Goal: Task Accomplishment & Management: Manage account settings

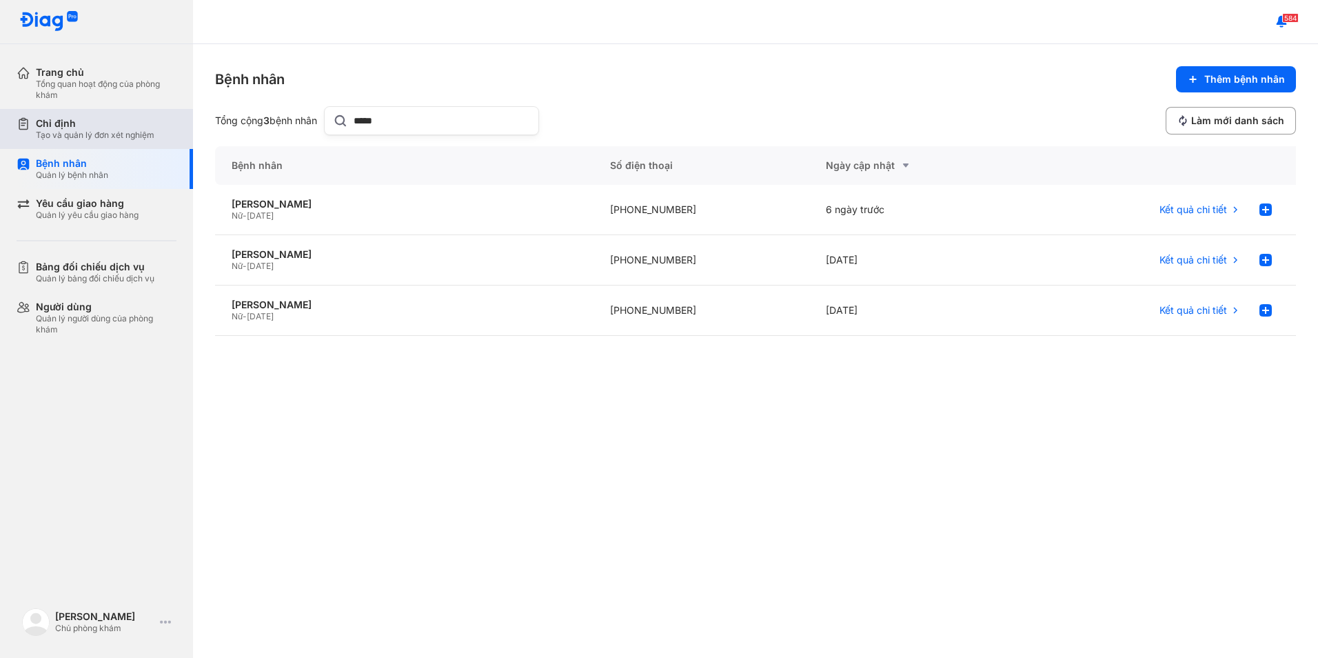
click at [59, 136] on div "Tạo và quản lý đơn xét nghiệm" at bounding box center [95, 135] width 119 height 11
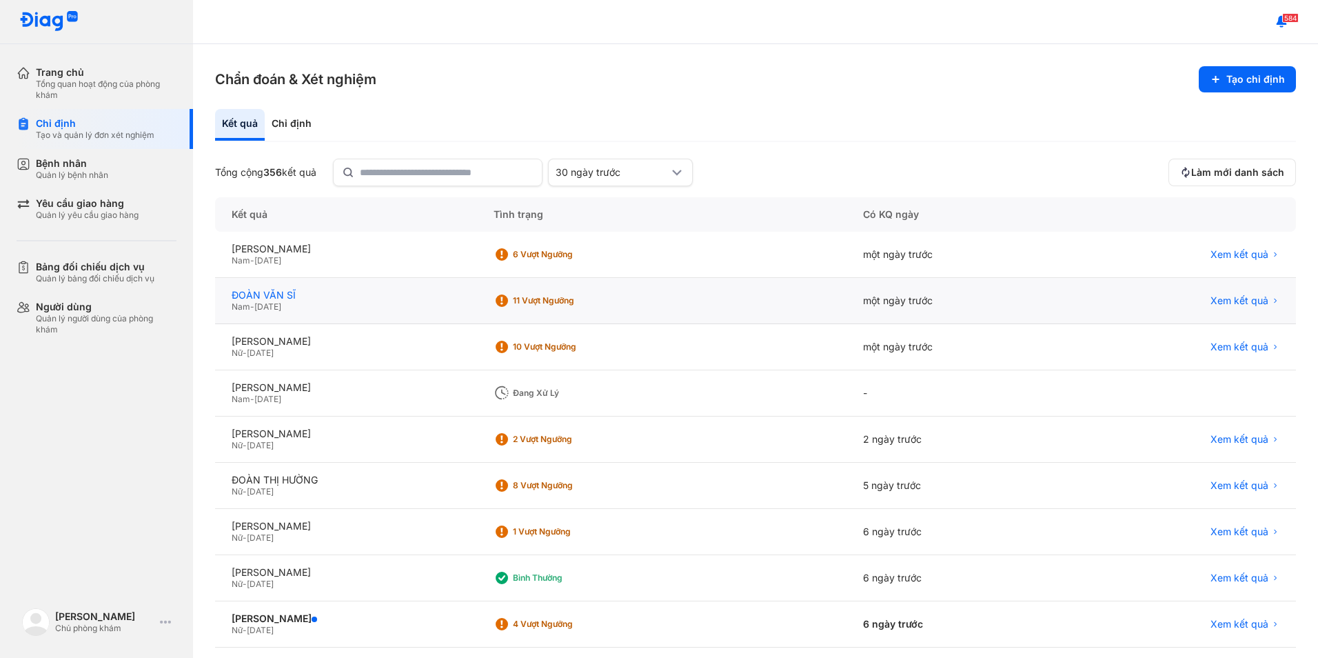
click at [277, 292] on div "ĐOÀN VĂN SĨ" at bounding box center [346, 295] width 229 height 12
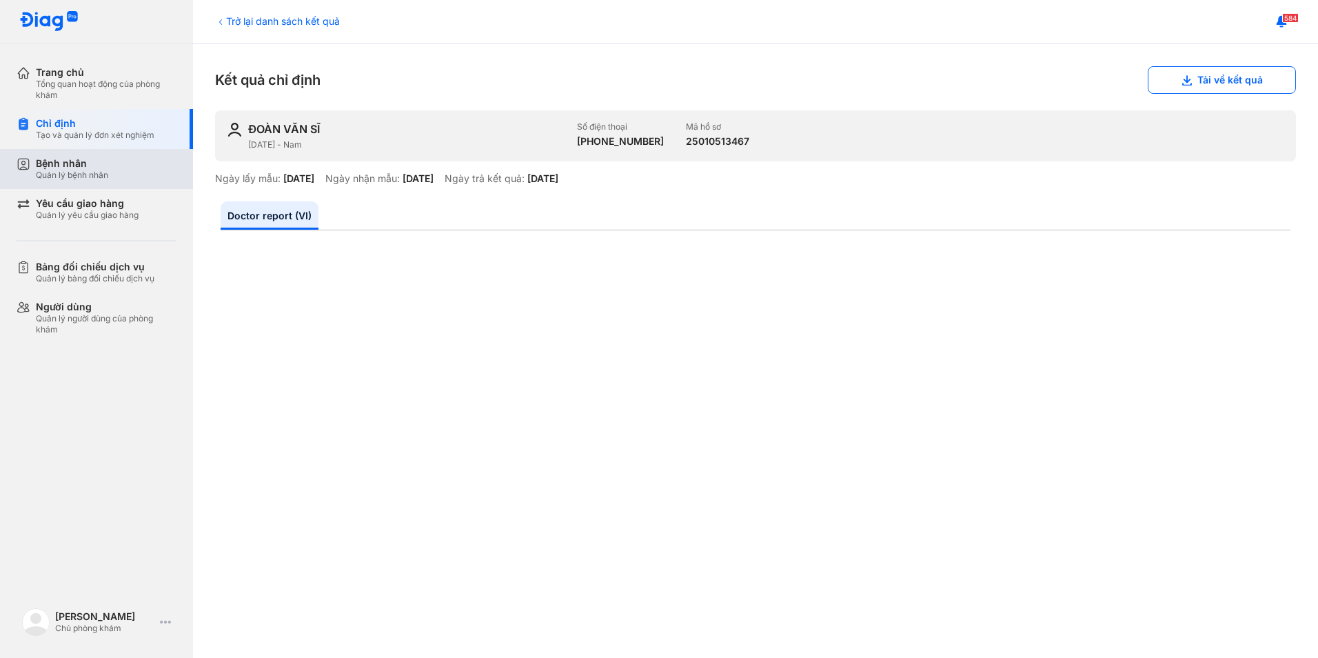
click at [83, 170] on div "Quản lý bệnh nhân" at bounding box center [72, 175] width 72 height 11
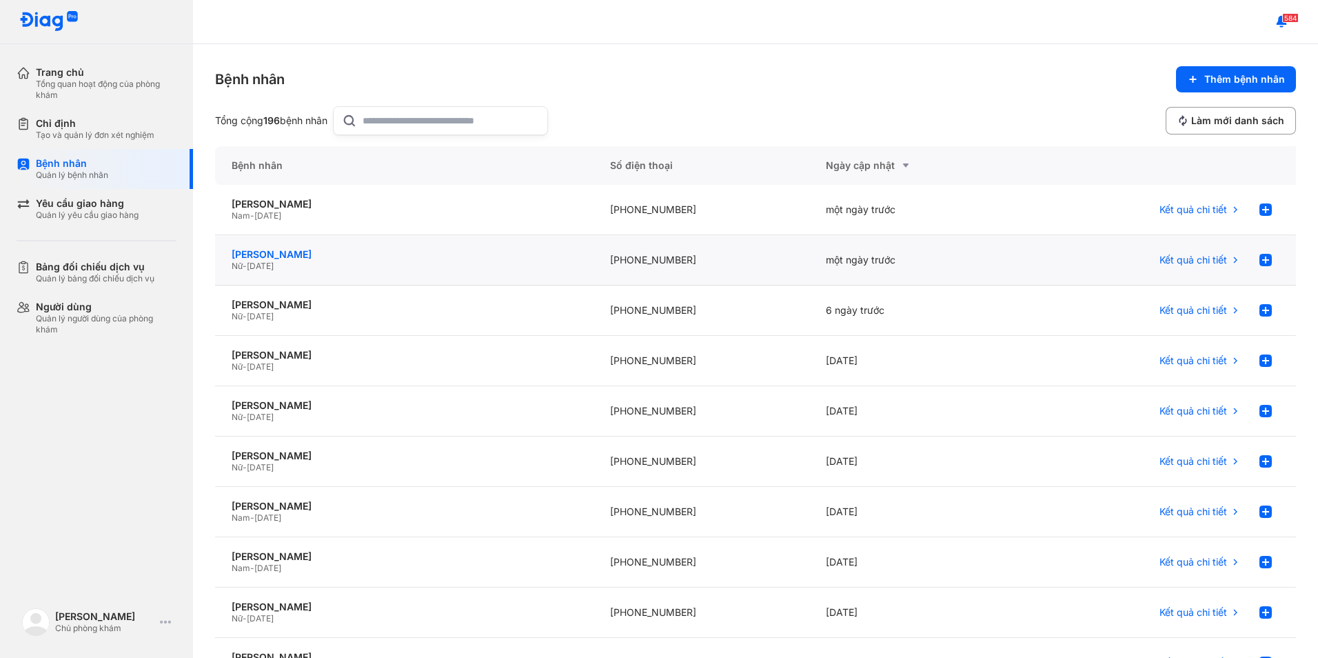
click at [287, 250] on div "[PERSON_NAME]" at bounding box center [404, 254] width 345 height 12
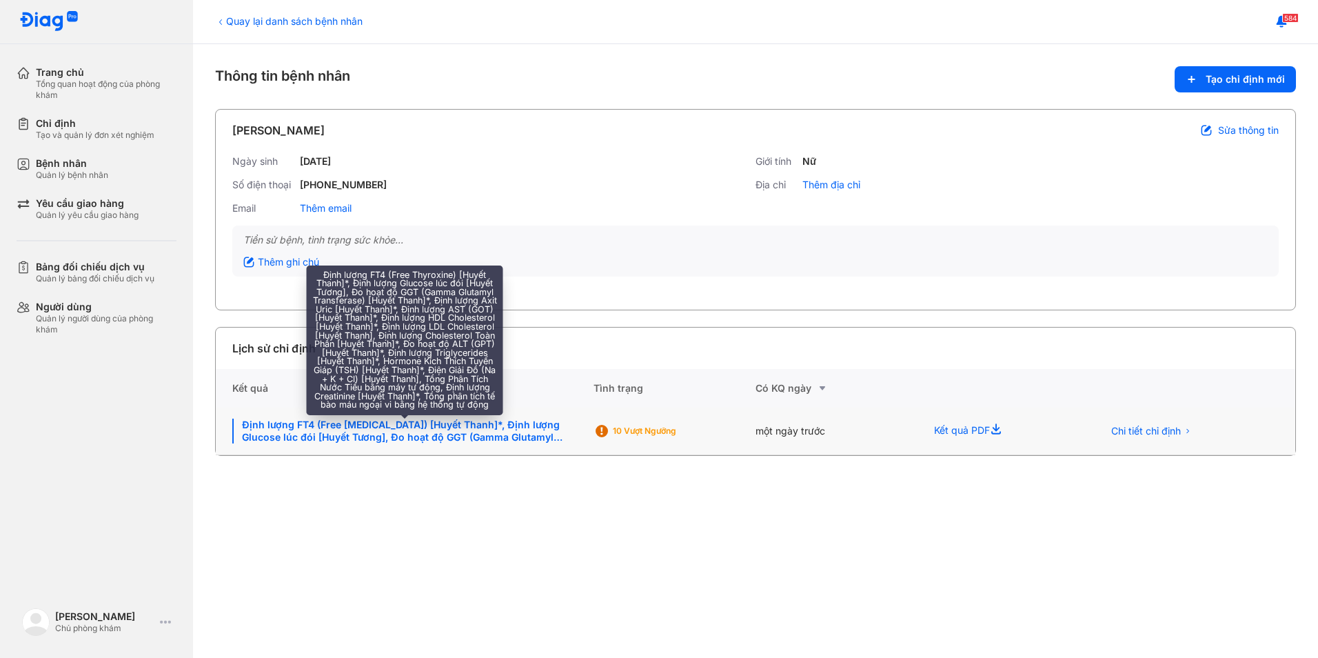
click at [525, 433] on div "Định lượng FT4 (Free Thyroxine) [Huyết Thanh]*, Định lượng Glucose lúc đói [Huy…" at bounding box center [404, 430] width 345 height 25
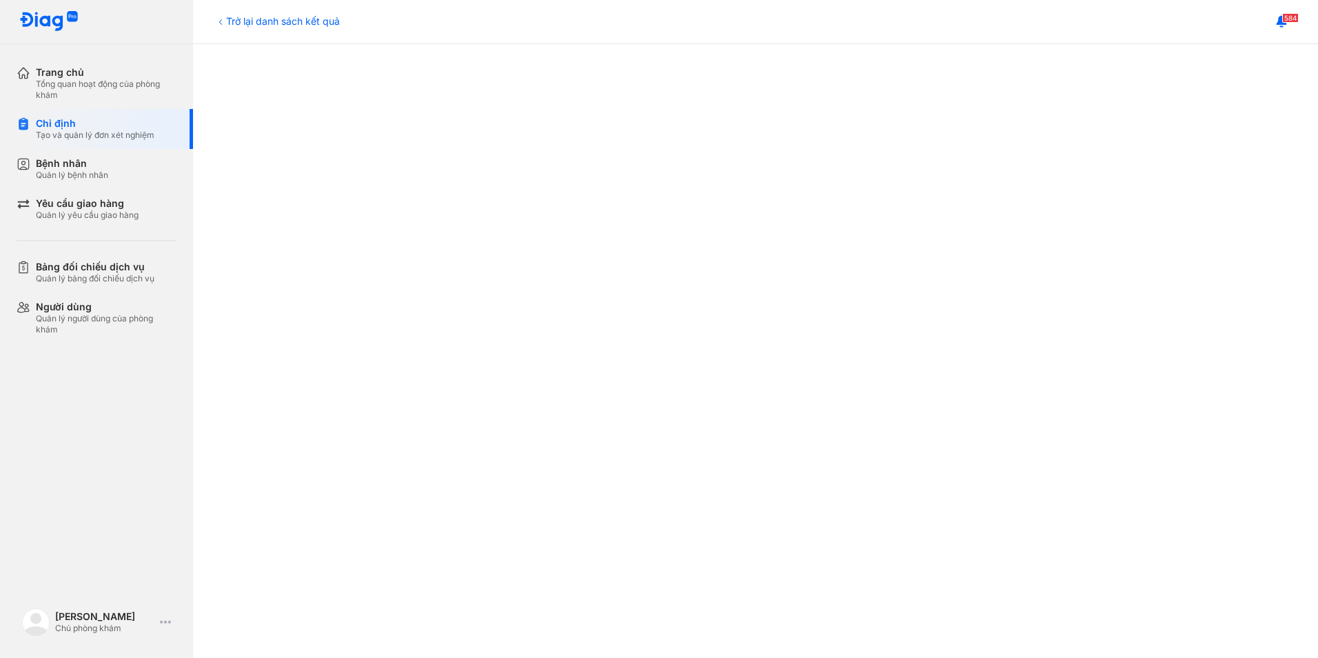
scroll to position [414, 0]
